Goal: Subscribe to service/newsletter

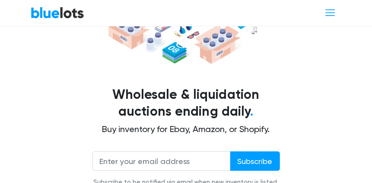
scroll to position [161, 0]
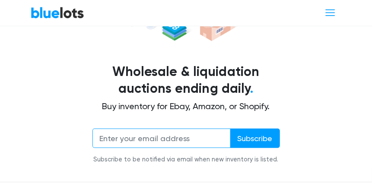
click at [104, 129] on input "email" at bounding box center [162, 138] width 138 height 19
type input "[EMAIL_ADDRESS][DOMAIN_NAME]"
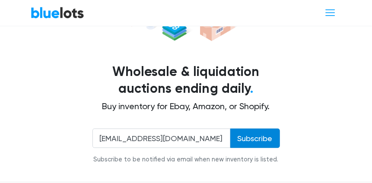
click at [259, 129] on input "Subscribe" at bounding box center [255, 138] width 50 height 19
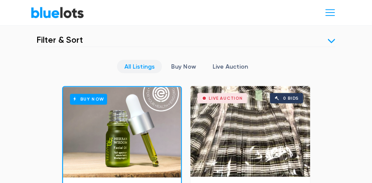
scroll to position [319, 0]
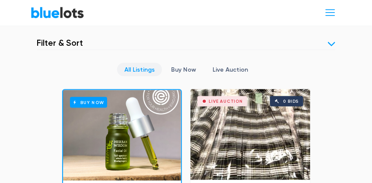
click at [141, 63] on link "All Listings" at bounding box center [139, 69] width 45 height 13
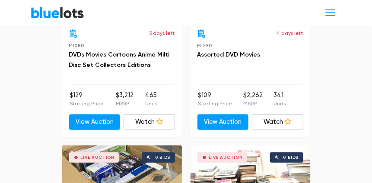
scroll to position [1779, 0]
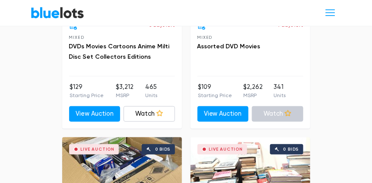
click at [276, 106] on link "Watch" at bounding box center [277, 114] width 51 height 16
